Goal: Find specific page/section: Find specific page/section

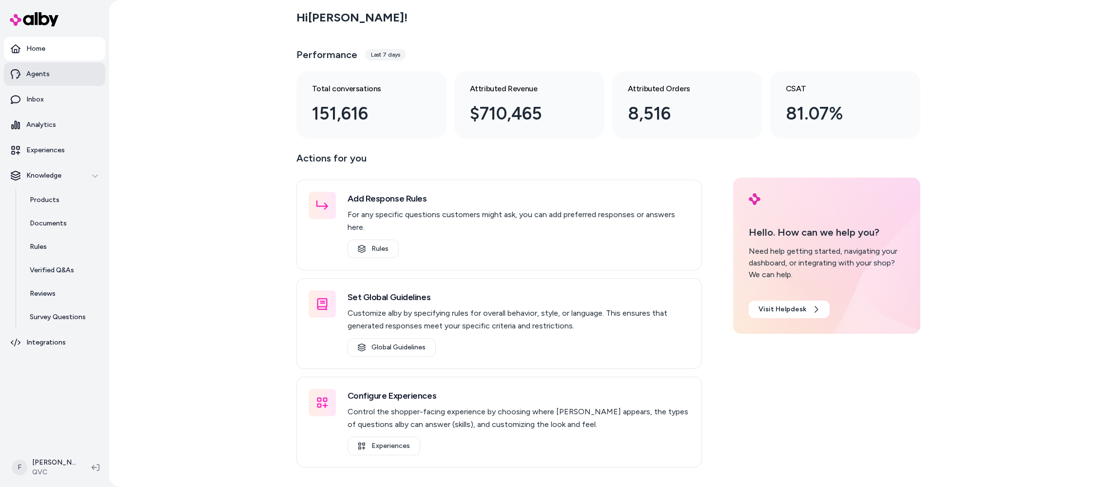
click at [45, 76] on p "Agents" at bounding box center [37, 74] width 23 height 10
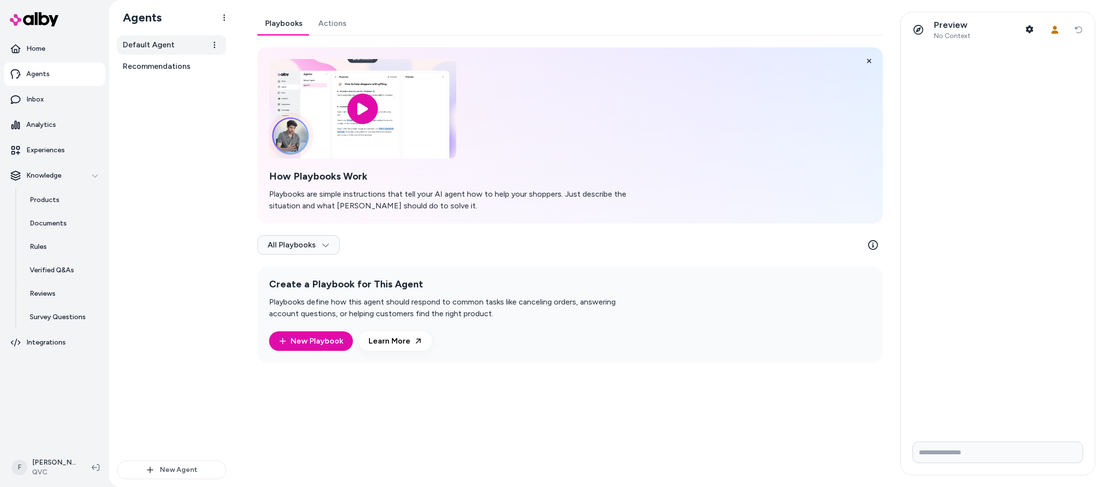
click at [158, 52] on link "Default Agent" at bounding box center [171, 44] width 109 height 19
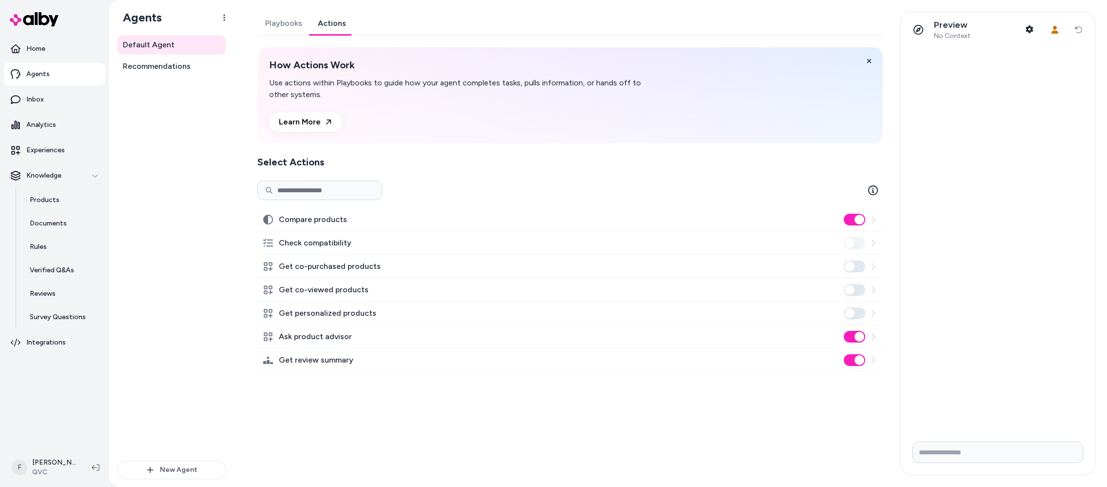
click at [330, 19] on link "Actions" at bounding box center [332, 23] width 44 height 23
